Goal: Task Accomplishment & Management: Use online tool/utility

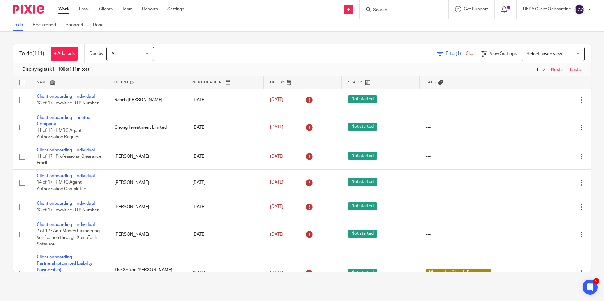
click at [386, 12] on input "Search" at bounding box center [401, 11] width 57 height 6
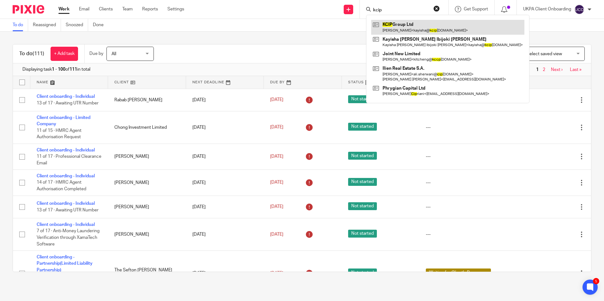
type input "kcip"
click at [389, 29] on link at bounding box center [447, 27] width 153 height 15
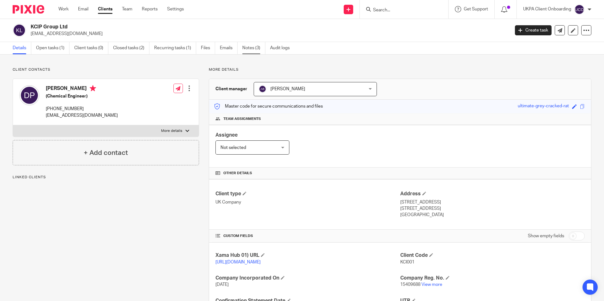
click at [257, 48] on link "Notes (3)" at bounding box center [253, 48] width 23 height 12
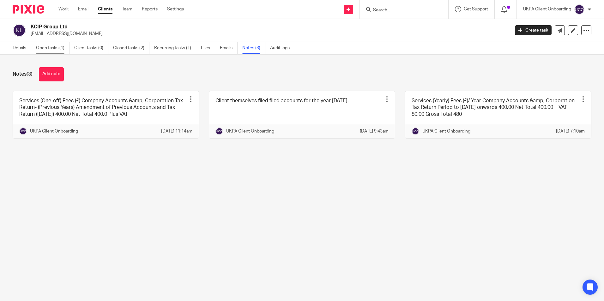
click at [63, 44] on link "Open tasks (1)" at bounding box center [52, 48] width 33 height 12
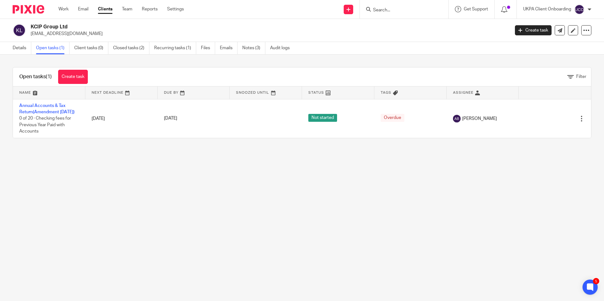
click at [380, 11] on input "Search" at bounding box center [401, 11] width 57 height 6
type input "rekha"
click at [402, 30] on link at bounding box center [422, 27] width 102 height 15
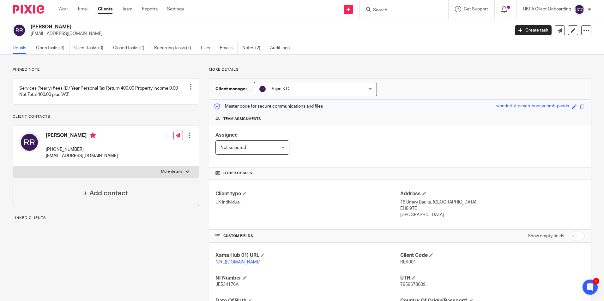
click at [71, 33] on p "[EMAIL_ADDRESS][DOMAIN_NAME]" at bounding box center [268, 34] width 475 height 6
copy main "[EMAIL_ADDRESS][DOMAIN_NAME] Create task Update from Companies House Export dat…"
click at [56, 52] on link "Open tasks (3)" at bounding box center [52, 48] width 33 height 12
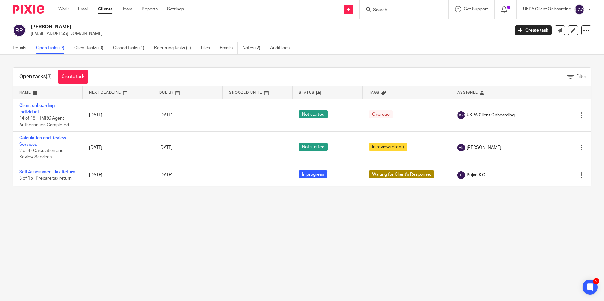
click at [49, 32] on p "[EMAIL_ADDRESS][DOMAIN_NAME]" at bounding box center [268, 34] width 475 height 6
copy main "[EMAIL_ADDRESS][DOMAIN_NAME] Create task Update from Companies House Export dat…"
click at [76, 75] on link "Create task" at bounding box center [73, 77] width 30 height 14
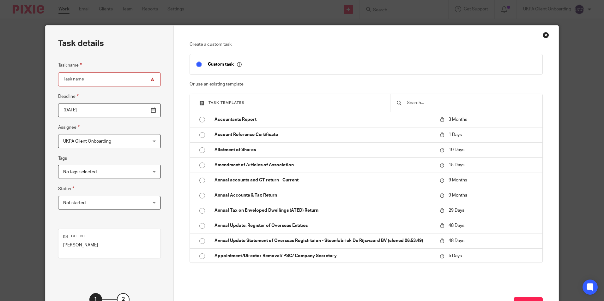
click at [411, 105] on input "text" at bounding box center [471, 103] width 130 height 7
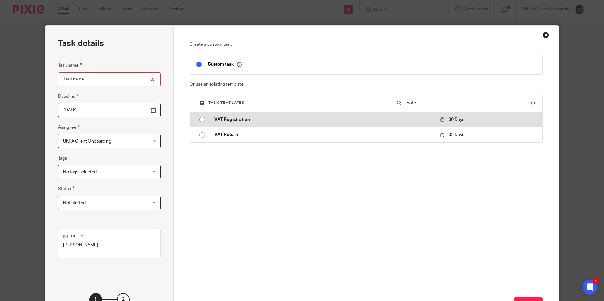
type input "vat r"
click at [240, 115] on td "VAT Registration" at bounding box center [322, 119] width 228 height 15
type input "2025-11-12"
type input "VAT Registration"
checkbox input "false"
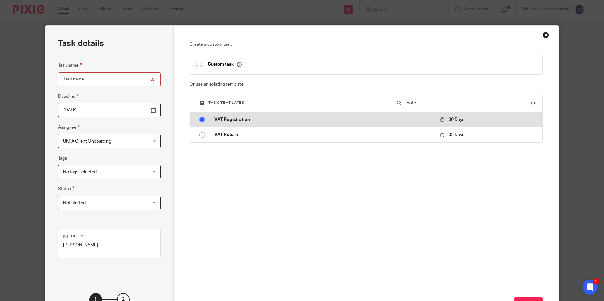
radio input "true"
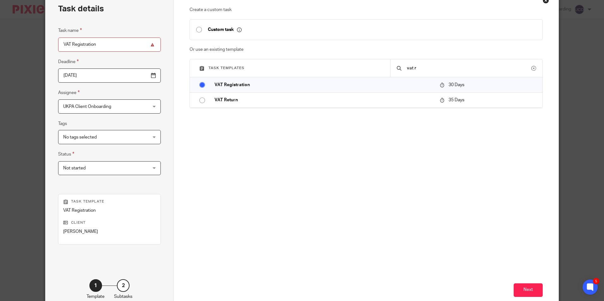
scroll to position [72, 0]
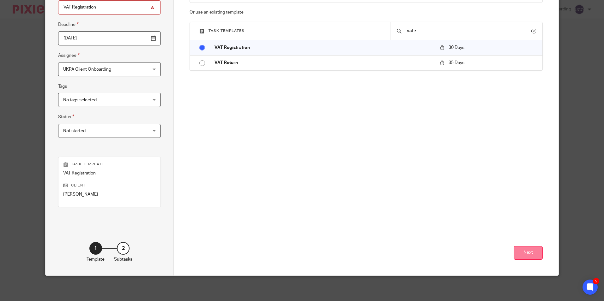
click at [518, 253] on button "Next" at bounding box center [528, 253] width 29 height 14
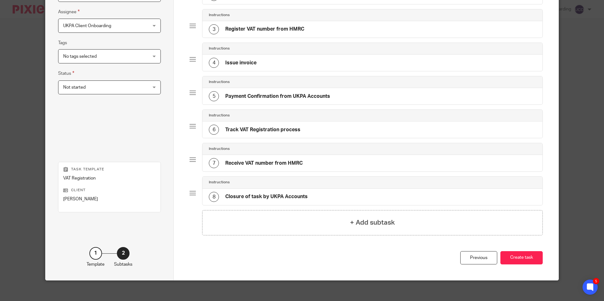
scroll to position [120, 0]
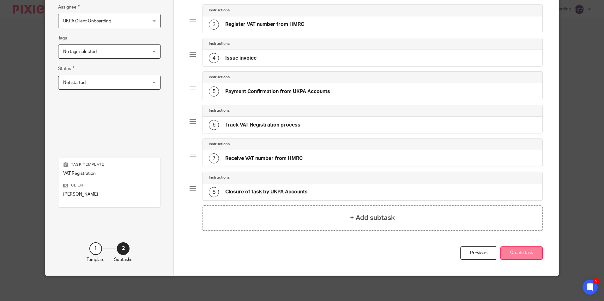
click at [520, 251] on button "Create task" at bounding box center [521, 254] width 42 height 14
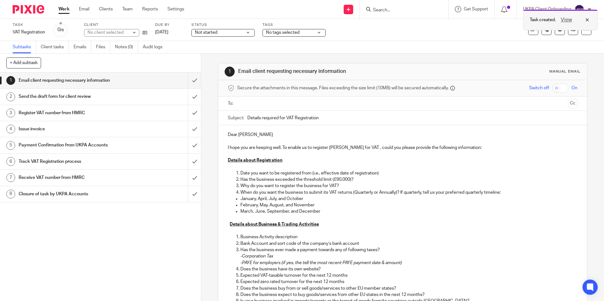
click at [563, 30] on div "Task created. View" at bounding box center [560, 19] width 75 height 21
click at [568, 33] on link at bounding box center [573, 30] width 10 height 10
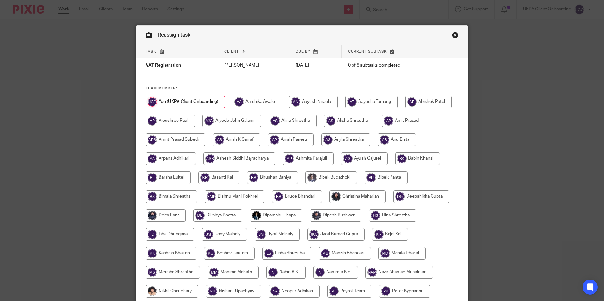
click at [320, 103] on input "radio" at bounding box center [313, 102] width 49 height 13
radio input "true"
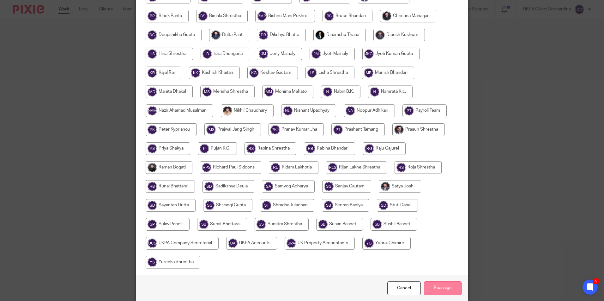
scroll to position [207, 0]
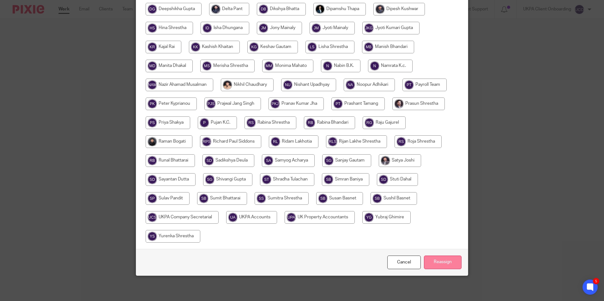
click at [437, 262] on input "Reassign" at bounding box center [443, 263] width 38 height 14
